Goal: Information Seeking & Learning: Learn about a topic

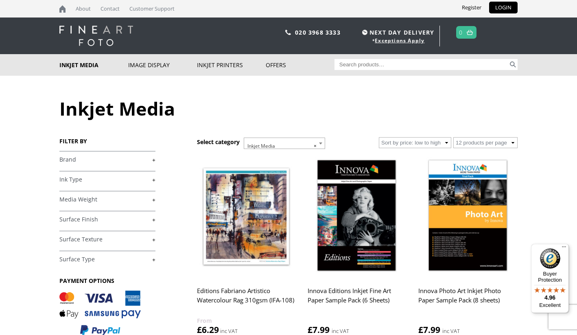
click at [154, 160] on link "+" at bounding box center [107, 160] width 96 height 8
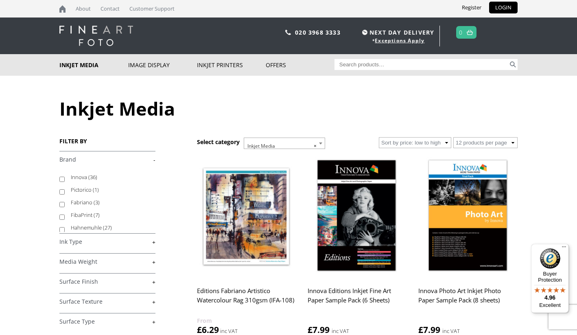
click at [85, 227] on label "Hahnemuhle (27)" at bounding box center [109, 227] width 77 height 13
click at [65, 227] on input "Hahnemuhle (27)" at bounding box center [61, 229] width 5 height 5
checkbox input "true"
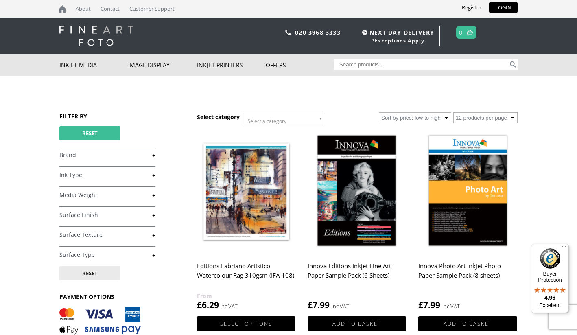
click at [103, 136] on button "Reset" at bounding box center [89, 133] width 61 height 14
click at [99, 134] on button "Reset" at bounding box center [89, 133] width 61 height 14
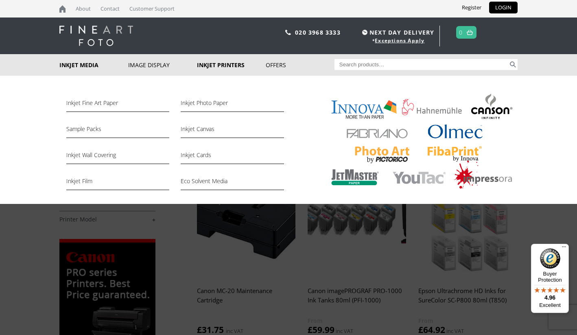
click at [87, 66] on link "Inkjet Media" at bounding box center [93, 65] width 69 height 22
click at [94, 106] on link "Inkjet Fine Art Paper" at bounding box center [117, 105] width 103 height 14
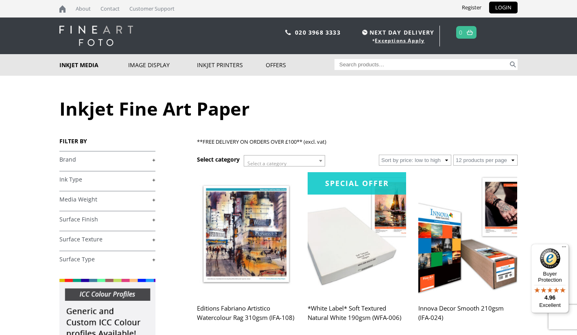
click at [370, 67] on input "Search for:" at bounding box center [422, 64] width 174 height 11
type input "velvet"
click at [513, 64] on button "Search" at bounding box center [512, 64] width 9 height 11
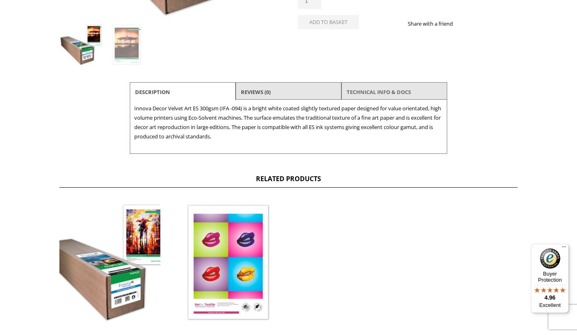
scroll to position [210, 0]
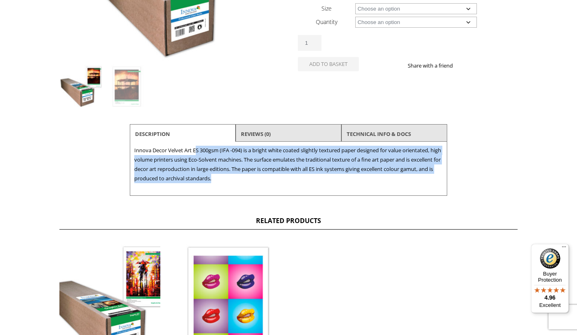
drag, startPoint x: 197, startPoint y: 150, endPoint x: 267, endPoint y: 181, distance: 76.8
click at [267, 181] on p "Innova Decor Velvet Art ES 300gsm (IFA -094) is a bright white coated slightly …" at bounding box center [288, 164] width 309 height 37
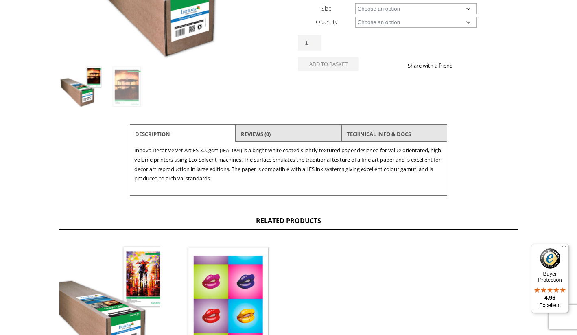
click at [280, 180] on p "Innova Decor Velvet Art ES 300gsm (IFA -094) is a bright white coated slightly …" at bounding box center [288, 164] width 309 height 37
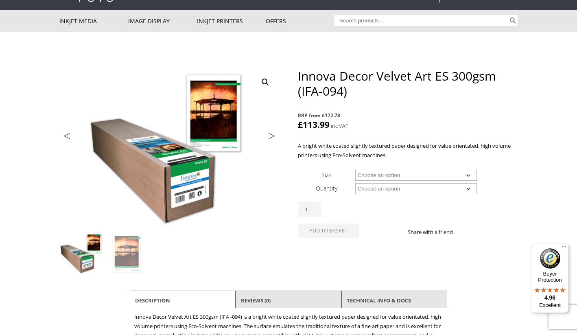
scroll to position [31, 0]
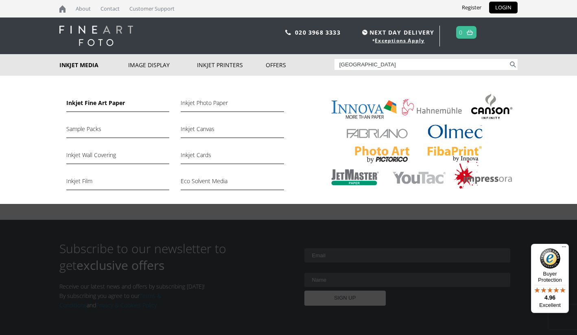
click at [87, 107] on link "Inkjet Fine Art Paper" at bounding box center [117, 105] width 103 height 14
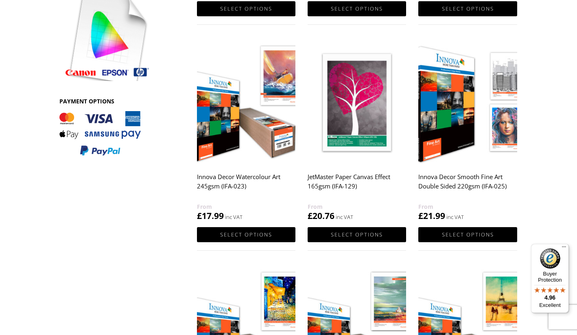
scroll to position [243, 0]
